Goal: Information Seeking & Learning: Get advice/opinions

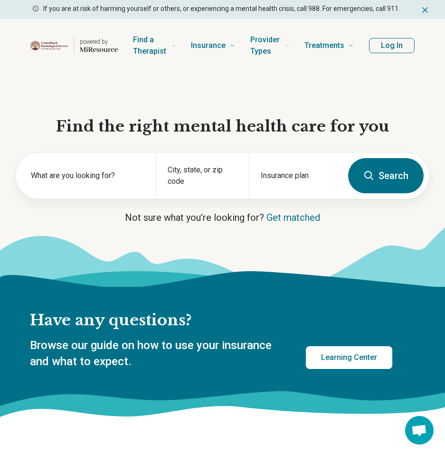
scroll to position [1559, 0]
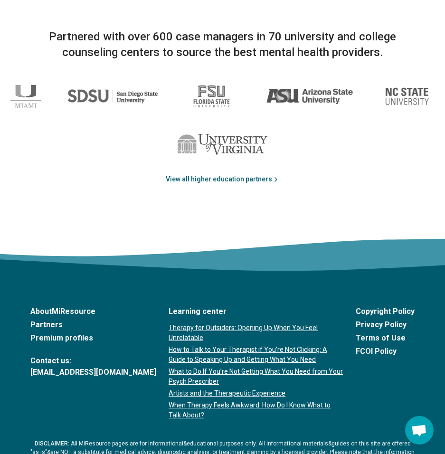
click at [238, 176] on link "View all higher education partners" at bounding box center [223, 179] width 114 height 10
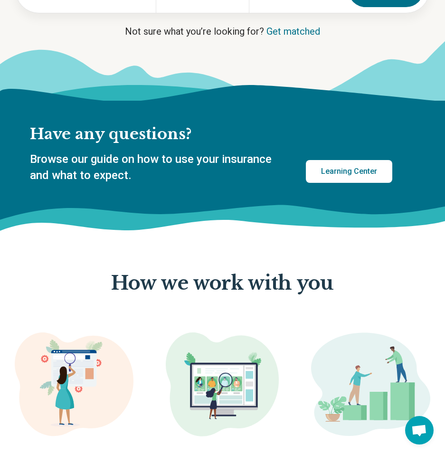
scroll to position [0, 0]
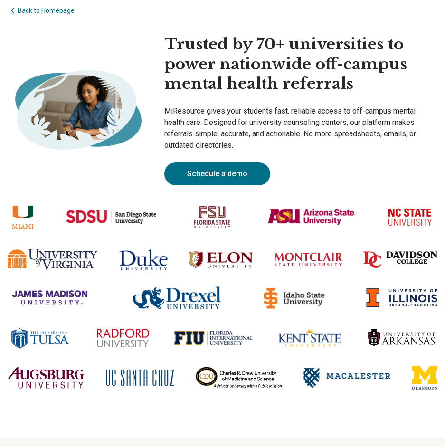
scroll to position [95, 0]
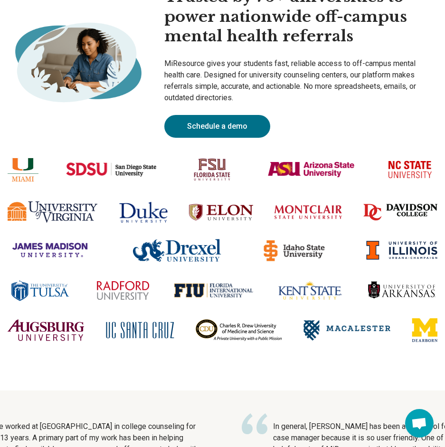
click at [317, 214] on img at bounding box center [308, 211] width 67 height 13
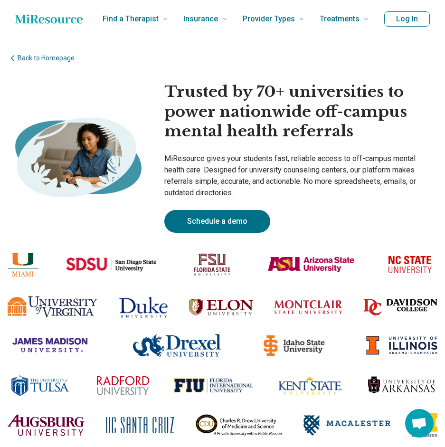
click at [242, 221] on link "Schedule a demo" at bounding box center [217, 221] width 106 height 23
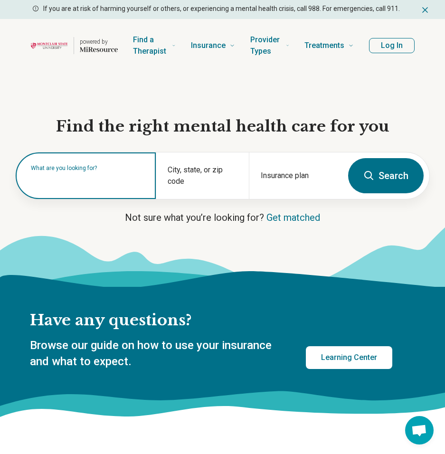
click at [50, 182] on input "text" at bounding box center [88, 180] width 114 height 11
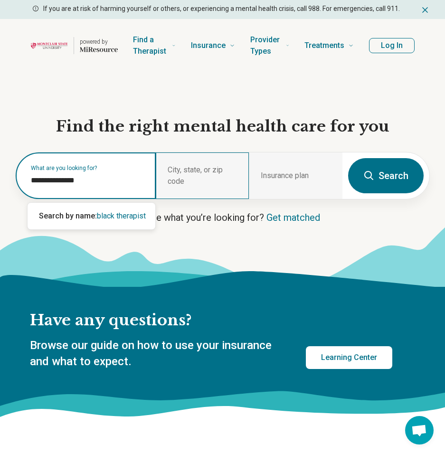
type input "**********"
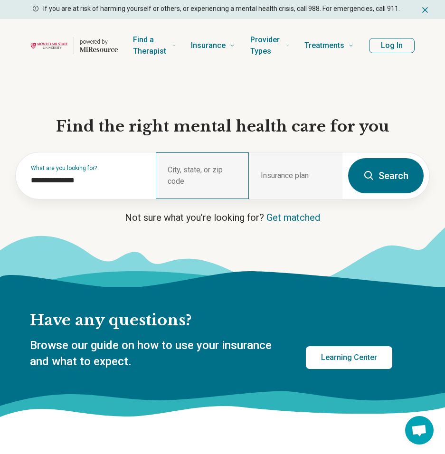
click at [191, 181] on div "City, state, or zip code" at bounding box center [203, 176] width 94 height 47
click at [210, 176] on div "City, state, or zip code" at bounding box center [203, 176] width 94 height 47
click at [169, 186] on div "City, state, or zip code" at bounding box center [203, 176] width 94 height 47
click at [385, 172] on button "Search" at bounding box center [386, 175] width 76 height 35
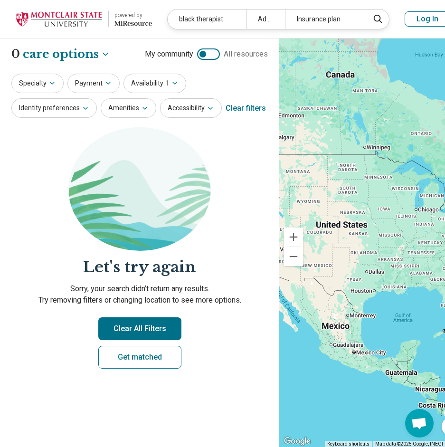
click at [130, 329] on button "Clear All Filters" at bounding box center [139, 328] width 83 height 23
click at [45, 86] on button "Specialty" at bounding box center [37, 83] width 52 height 19
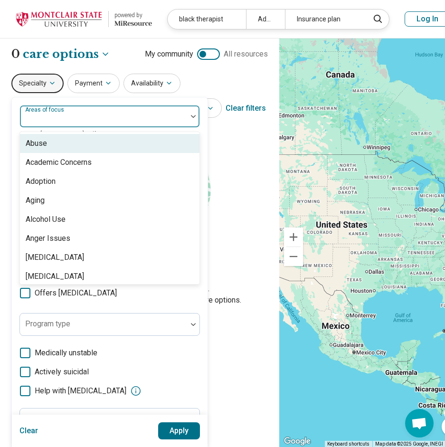
click at [60, 121] on div at bounding box center [104, 120] width 160 height 13
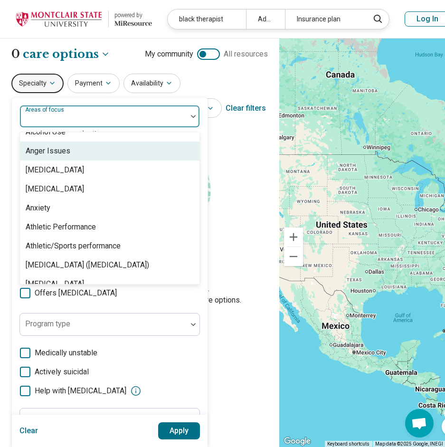
scroll to position [95, 0]
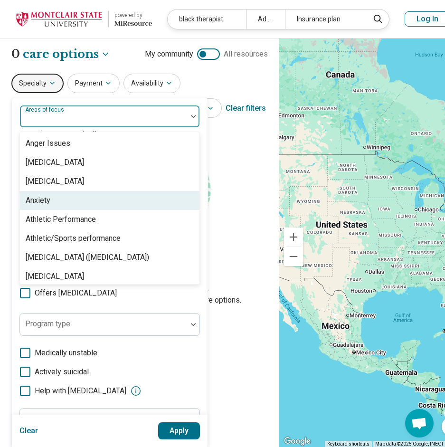
click at [74, 203] on div "Anxiety" at bounding box center [110, 200] width 180 height 19
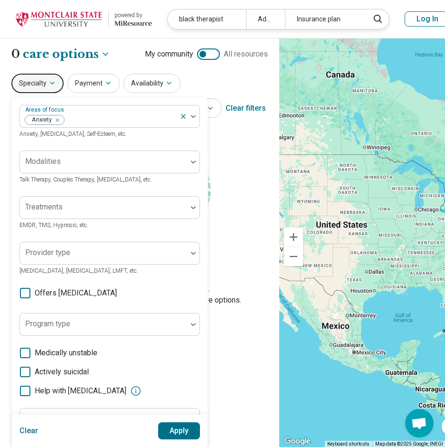
click at [177, 436] on button "Apply" at bounding box center [179, 430] width 42 height 17
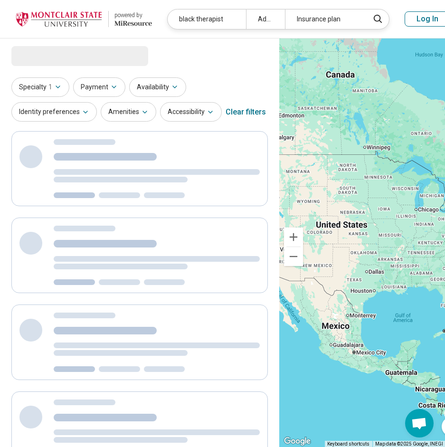
select select "***"
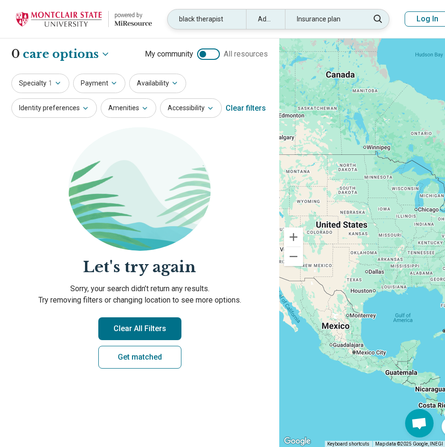
click at [227, 19] on div "black therapist" at bounding box center [207, 19] width 78 height 19
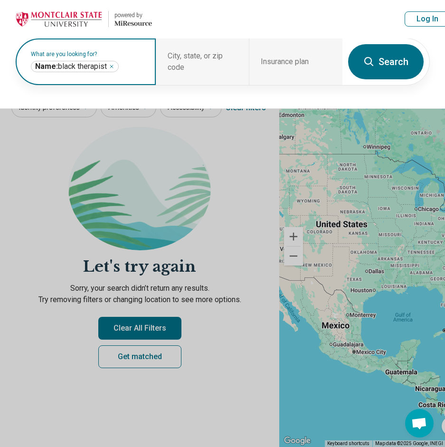
click at [113, 67] on icon "Remove" at bounding box center [111, 66] width 3 height 3
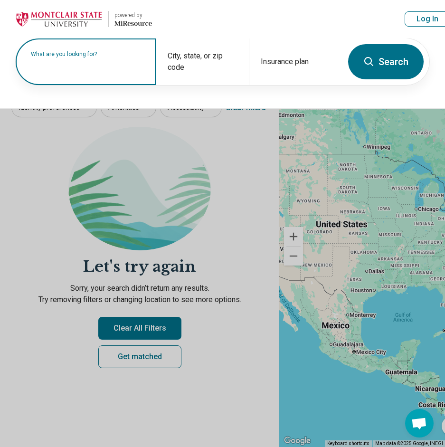
click at [144, 68] on input "text" at bounding box center [88, 66] width 114 height 11
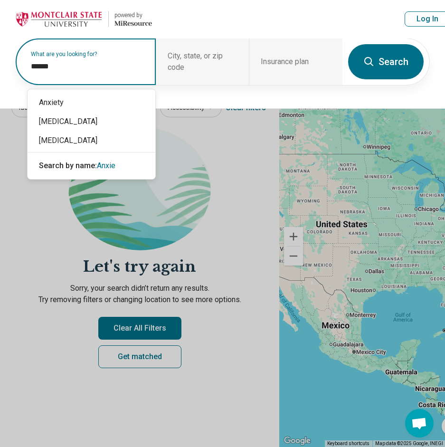
type input "*******"
click at [110, 111] on div "Anxiety" at bounding box center [92, 102] width 128 height 19
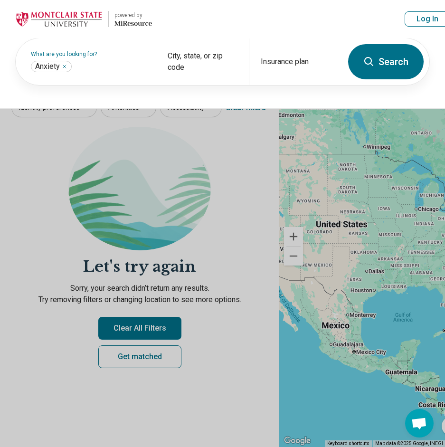
click at [379, 58] on button "Search" at bounding box center [386, 61] width 76 height 35
click at [231, 76] on div "City, state, or zip code" at bounding box center [203, 61] width 94 height 47
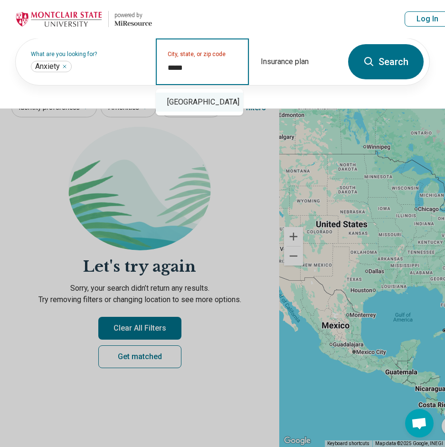
click at [212, 105] on div "Bloomfield, NJ 07003" at bounding box center [199, 102] width 87 height 19
type input "**********"
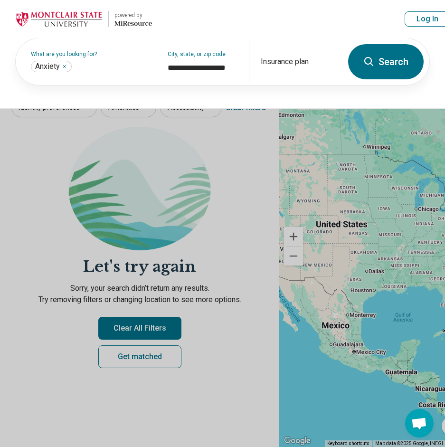
click at [395, 60] on button "Search" at bounding box center [386, 61] width 76 height 35
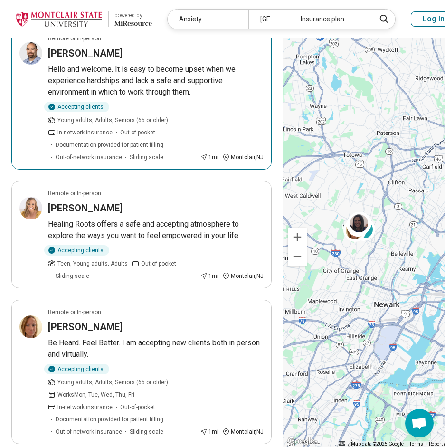
scroll to position [95, 0]
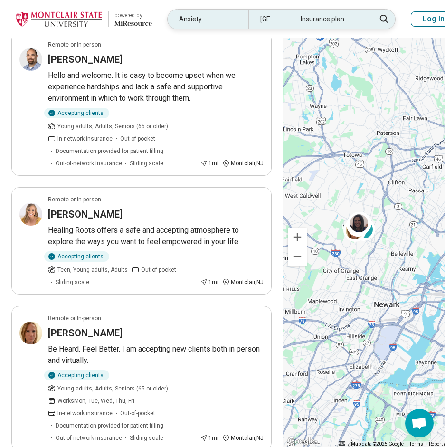
click at [229, 21] on div "Anxiety" at bounding box center [208, 19] width 81 height 19
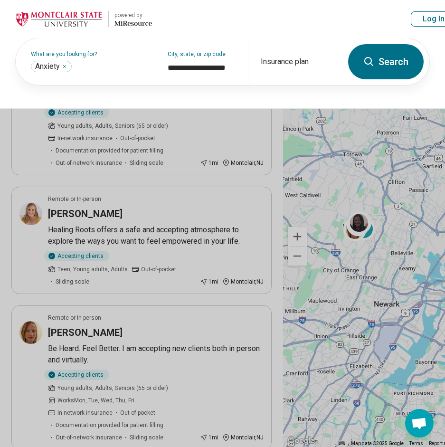
scroll to position [95, 0]
click at [67, 64] on icon "Remove" at bounding box center [65, 67] width 6 height 6
click at [67, 57] on label "What are you looking for?" at bounding box center [88, 54] width 114 height 6
